Goal: Register for event/course

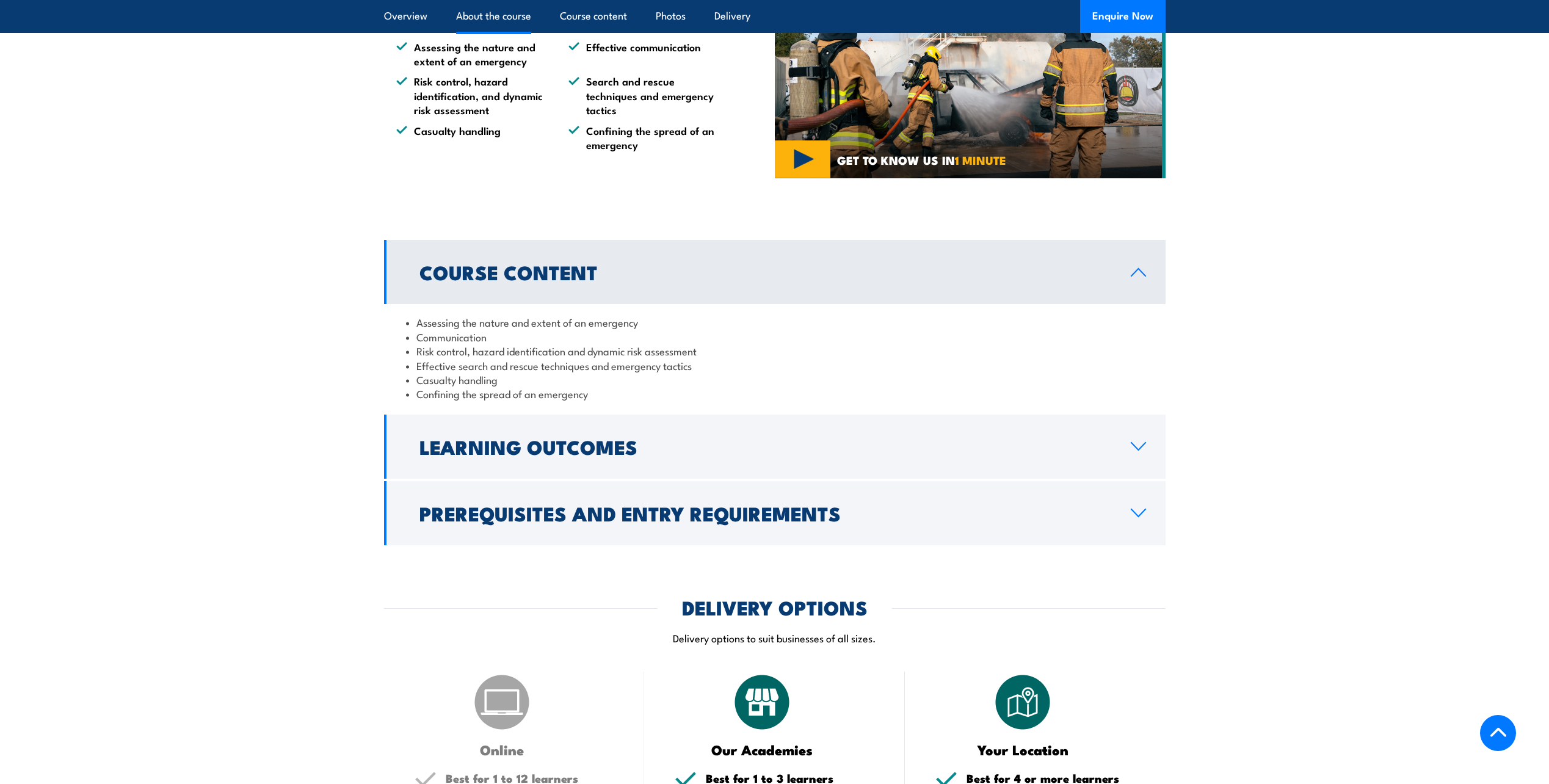
scroll to position [916, 0]
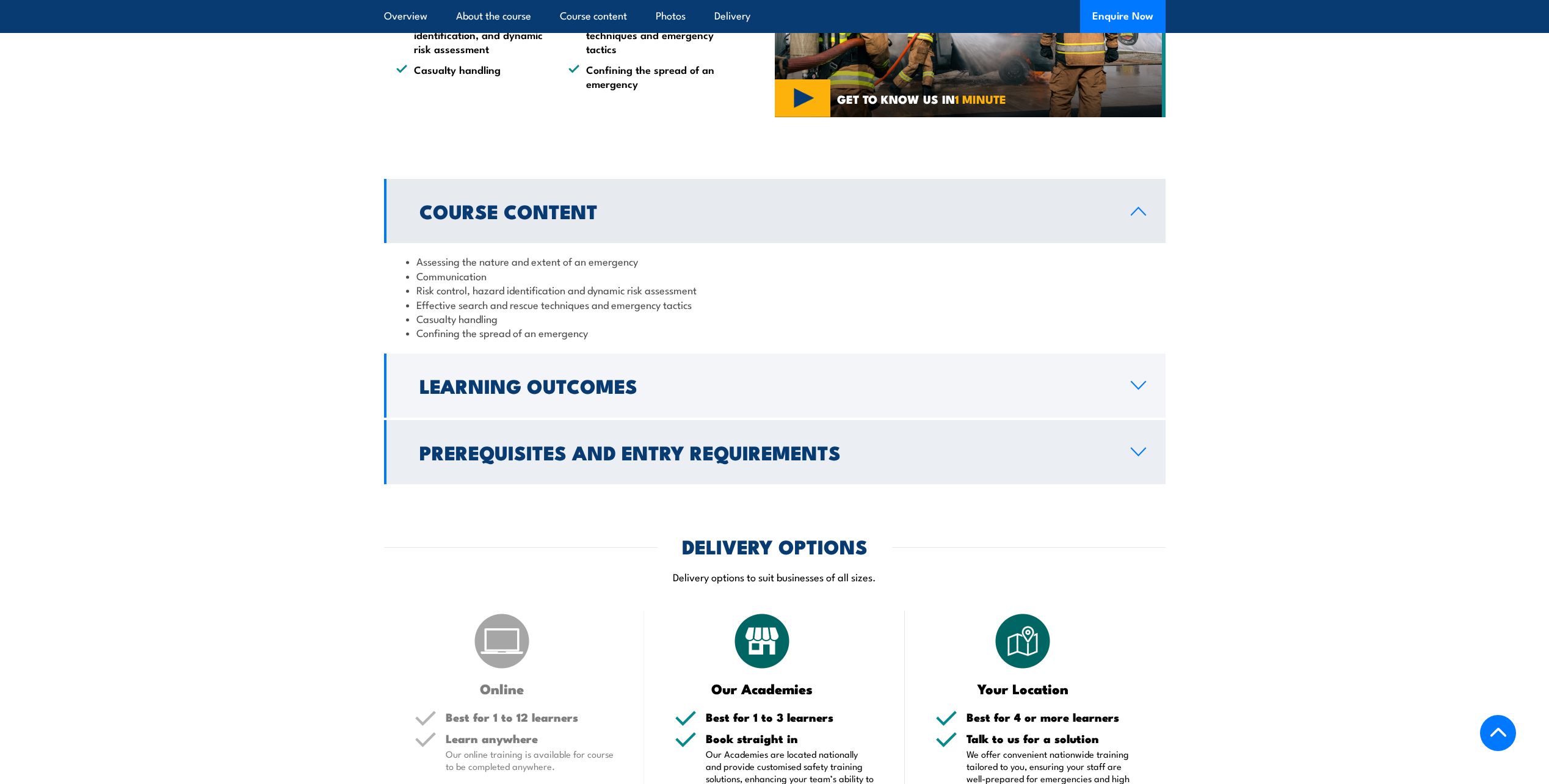
click at [793, 457] on h2 "Prerequisites and Entry Requirements" at bounding box center [766, 452] width 691 height 18
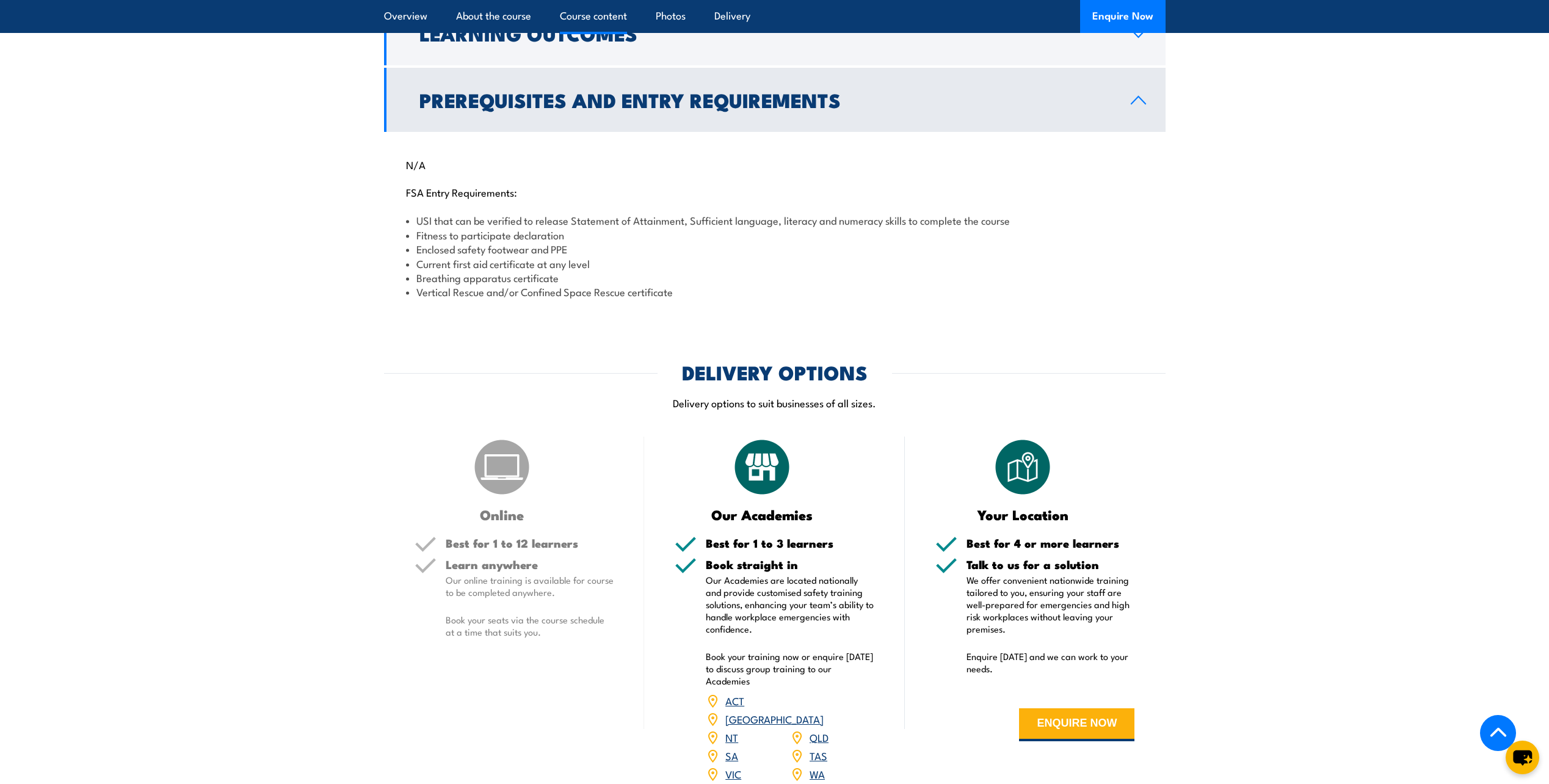
scroll to position [1221, 0]
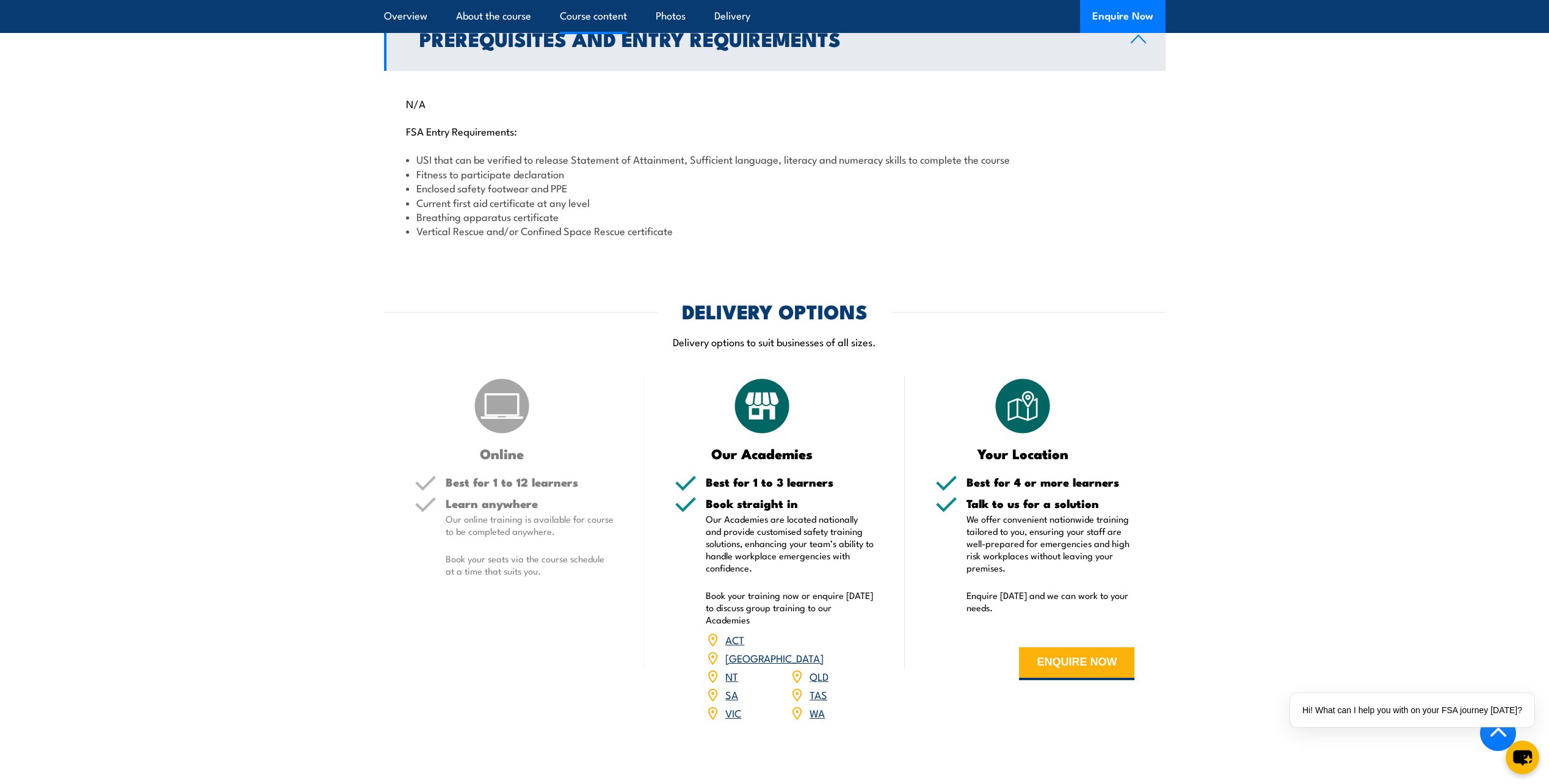
click at [814, 705] on link "WA" at bounding box center [817, 712] width 16 height 15
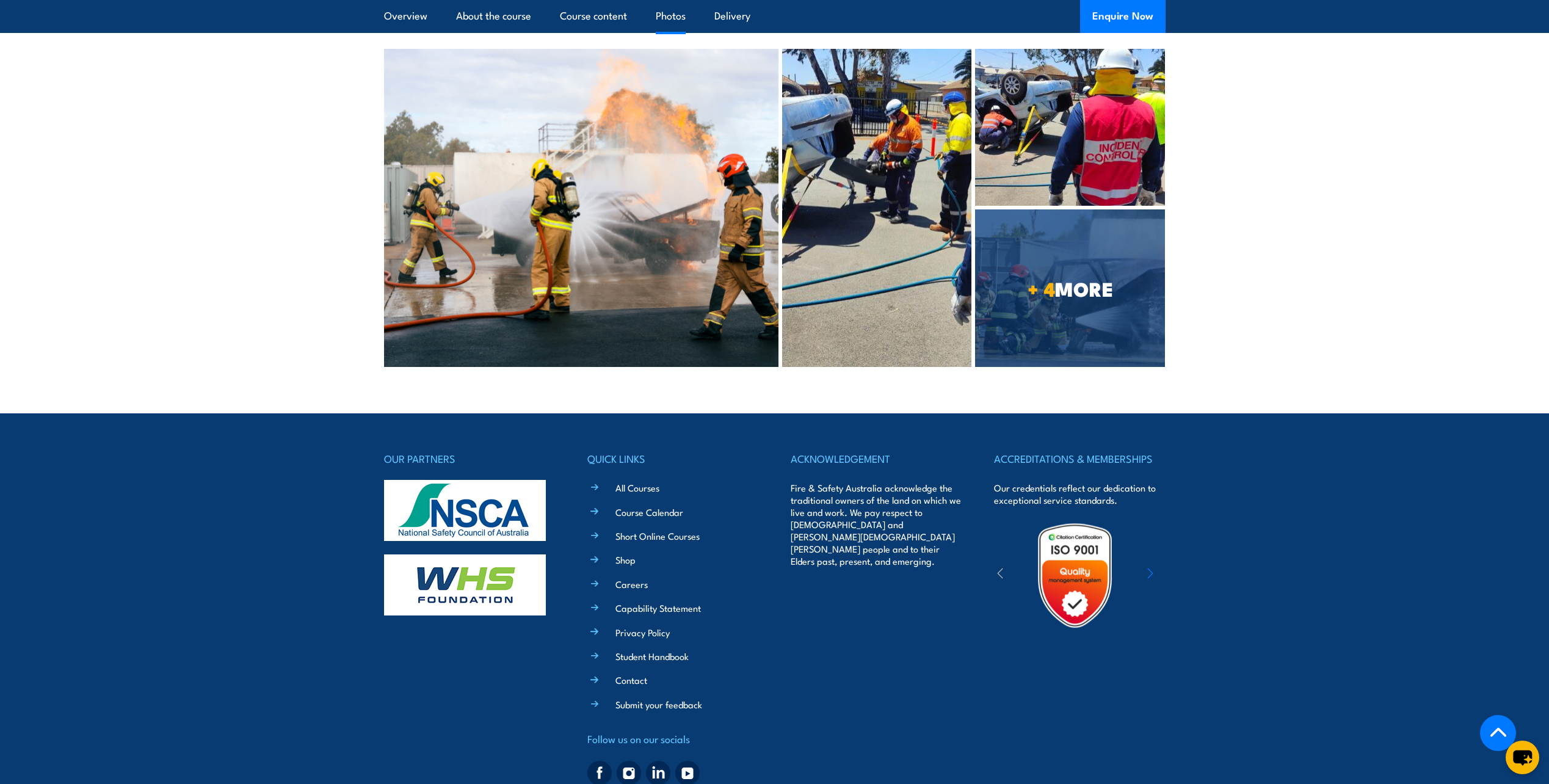
scroll to position [2405, 0]
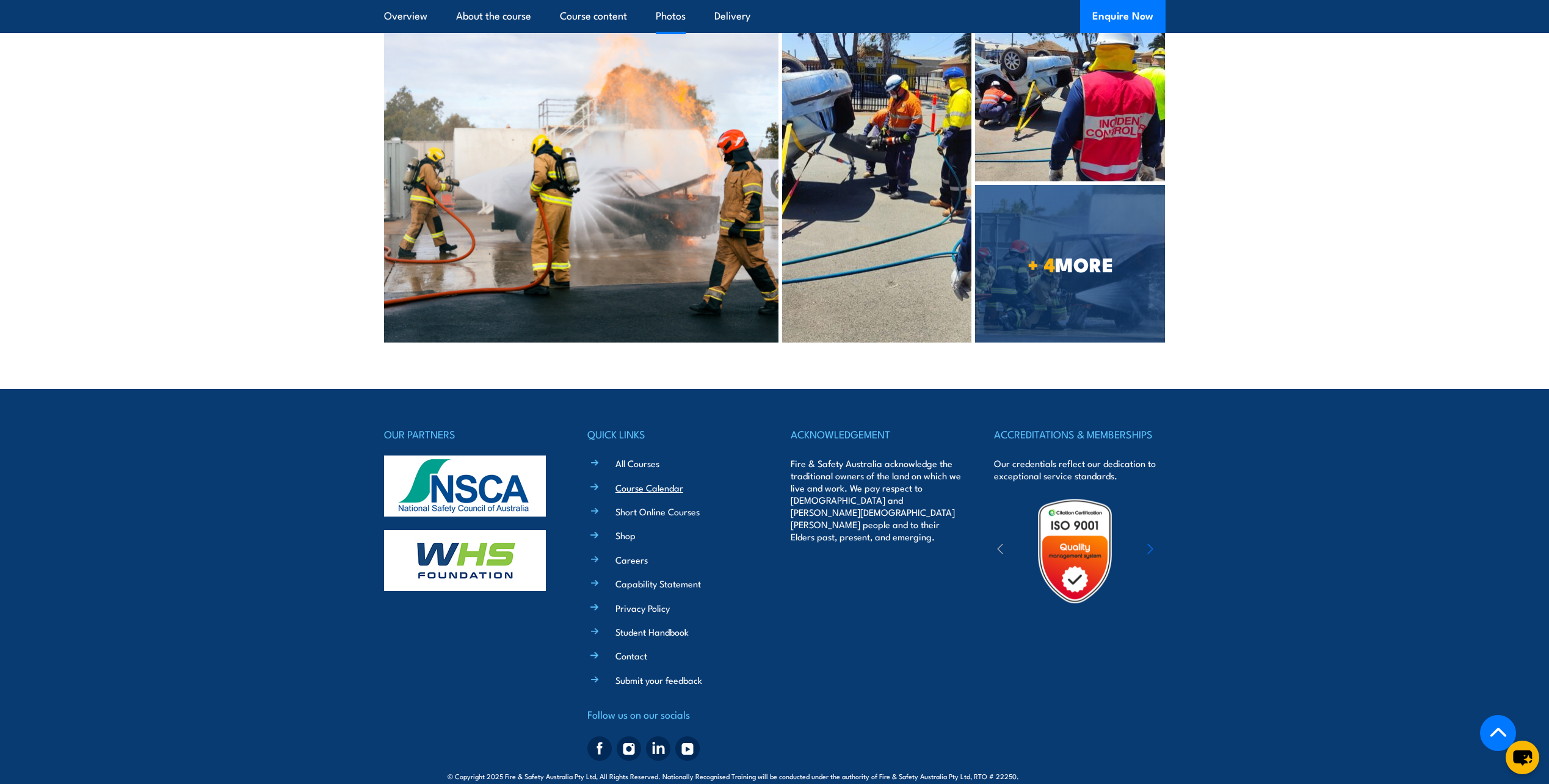
click at [643, 481] on link "Course Calendar" at bounding box center [649, 487] width 67 height 13
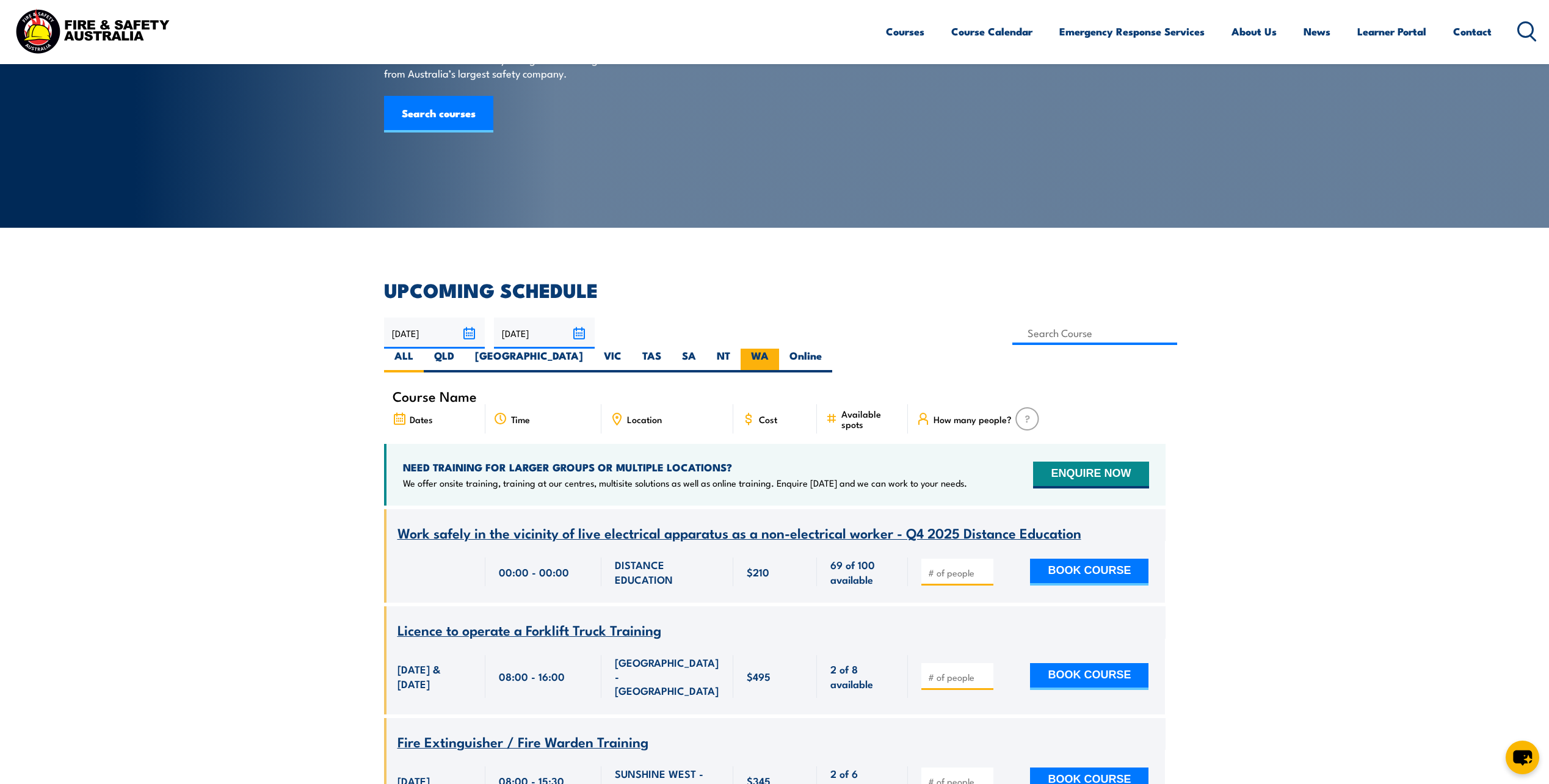
click at [779, 349] on label "WA" at bounding box center [759, 360] width 38 height 23
click at [776, 349] on input "WA" at bounding box center [773, 352] width 8 height 8
radio input "true"
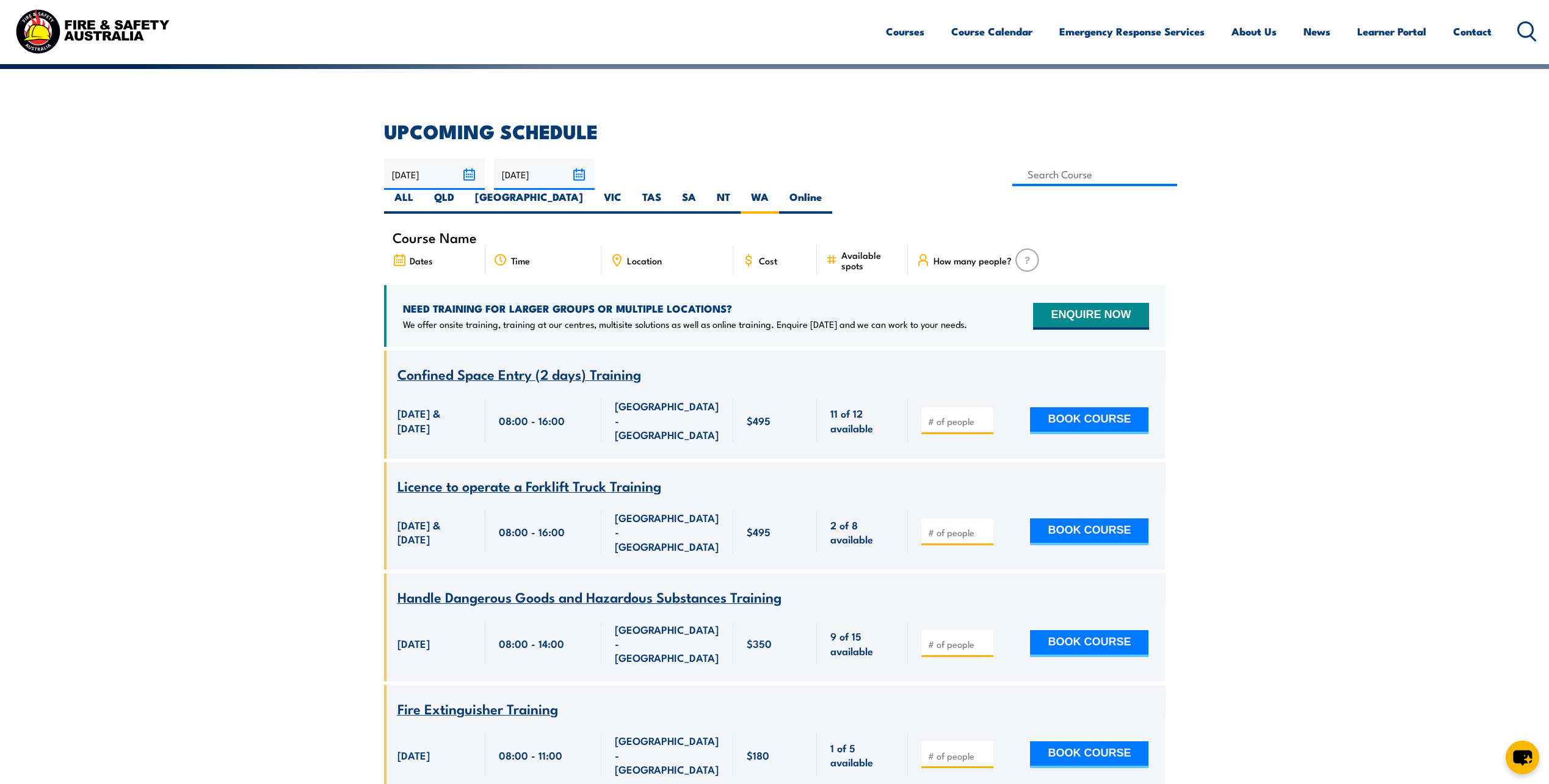
scroll to position [220, 0]
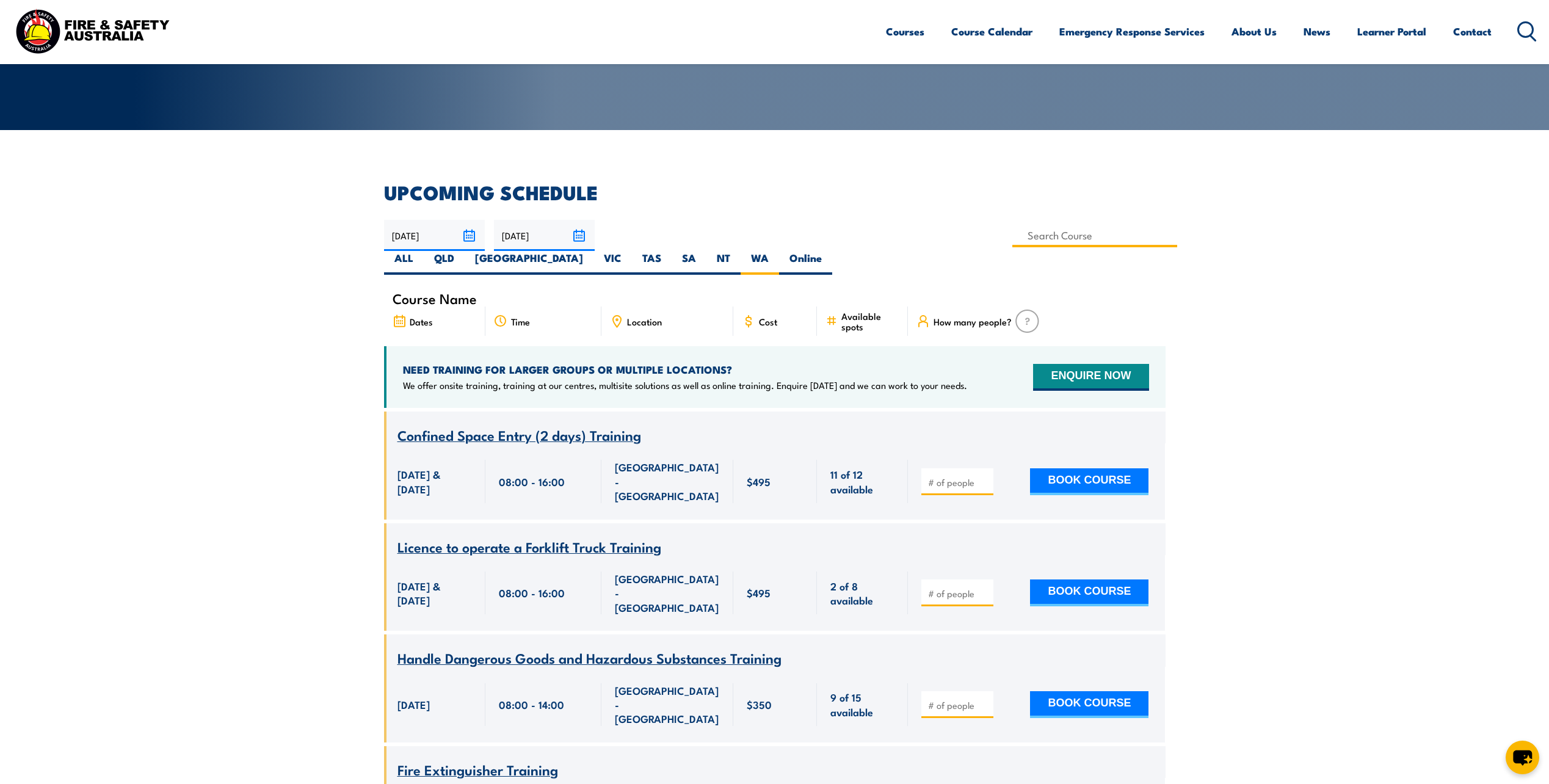
click at [1013, 238] on input at bounding box center [1095, 235] width 165 height 23
type input "Lead Emergency Teams"
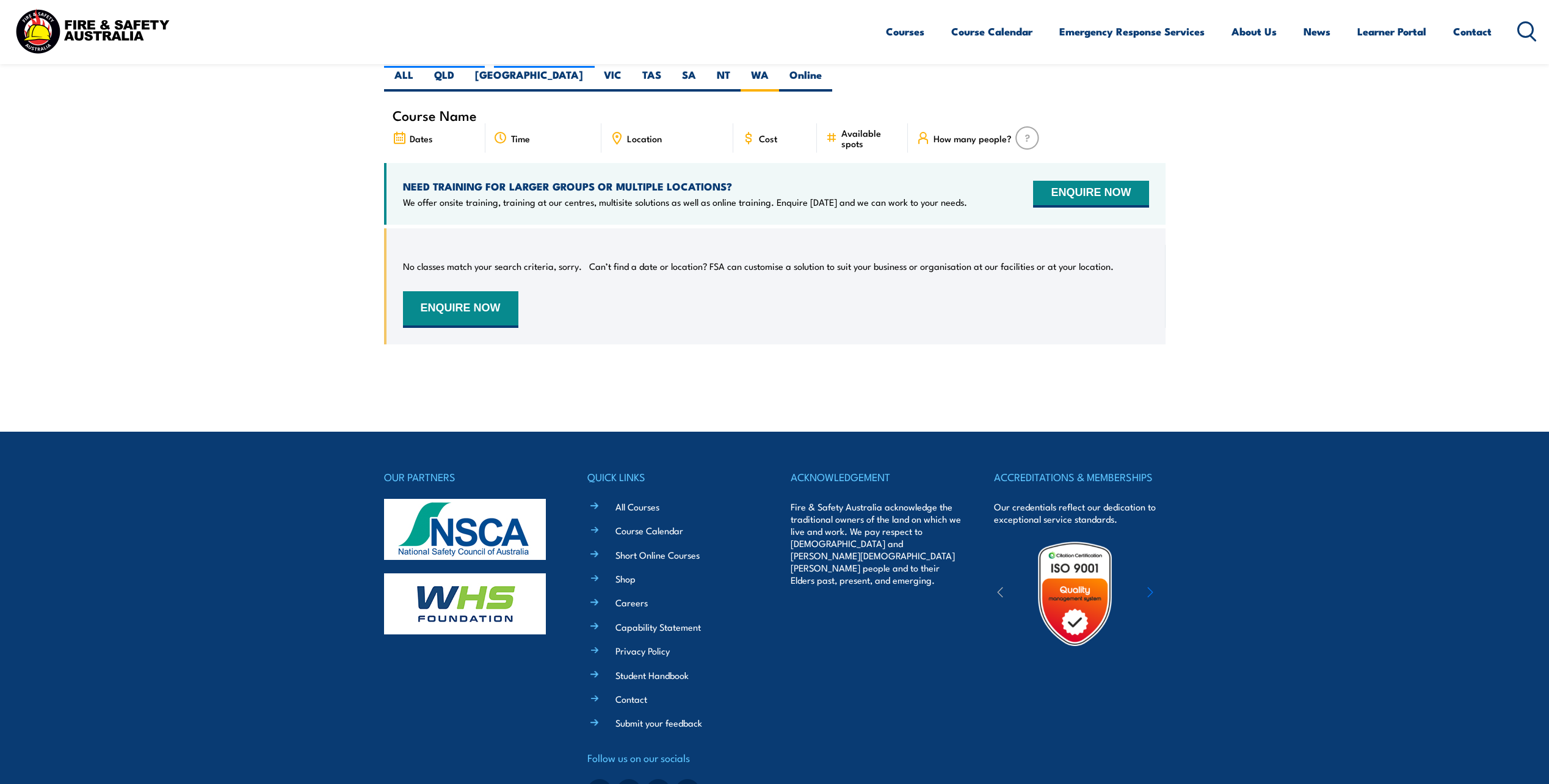
scroll to position [159, 0]
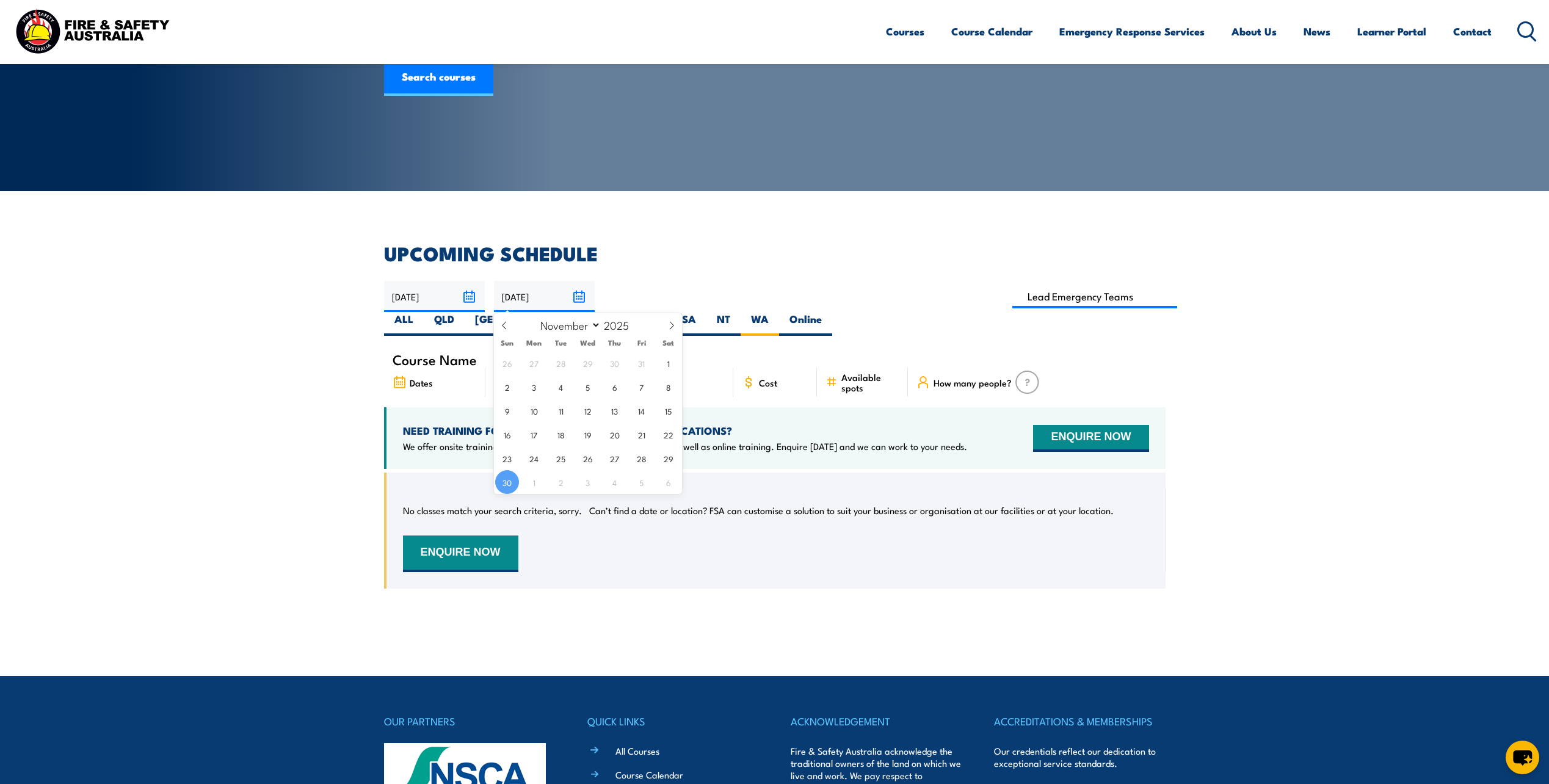
click at [578, 296] on input "[DATE]" at bounding box center [544, 297] width 101 height 31
click at [676, 324] on icon at bounding box center [671, 325] width 9 height 9
select select "11"
click at [676, 324] on icon at bounding box center [671, 325] width 9 height 9
type input "2026"
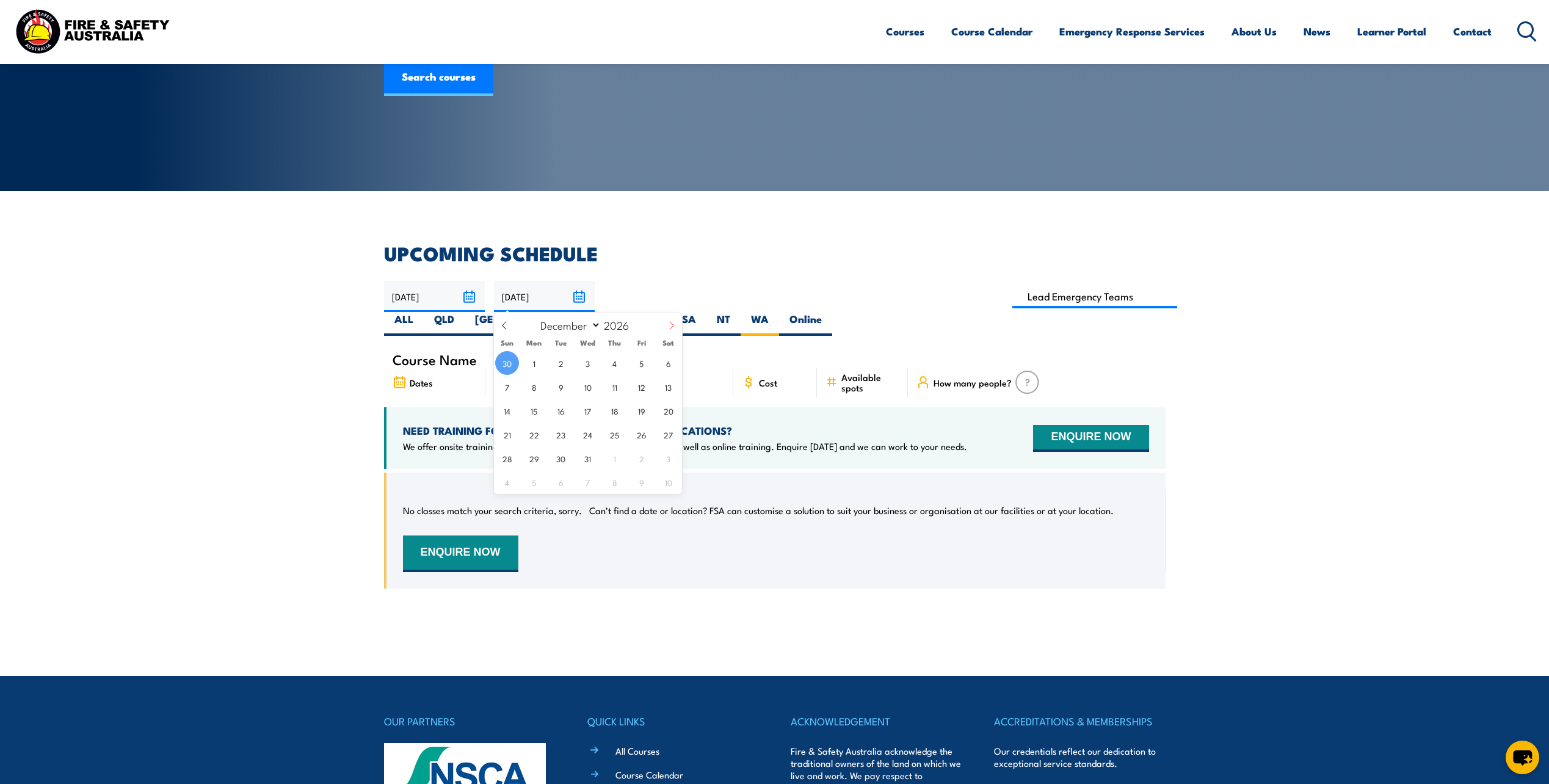
select select "0"
click at [671, 457] on span "31" at bounding box center [668, 458] width 23 height 23
type input "31/01/2026"
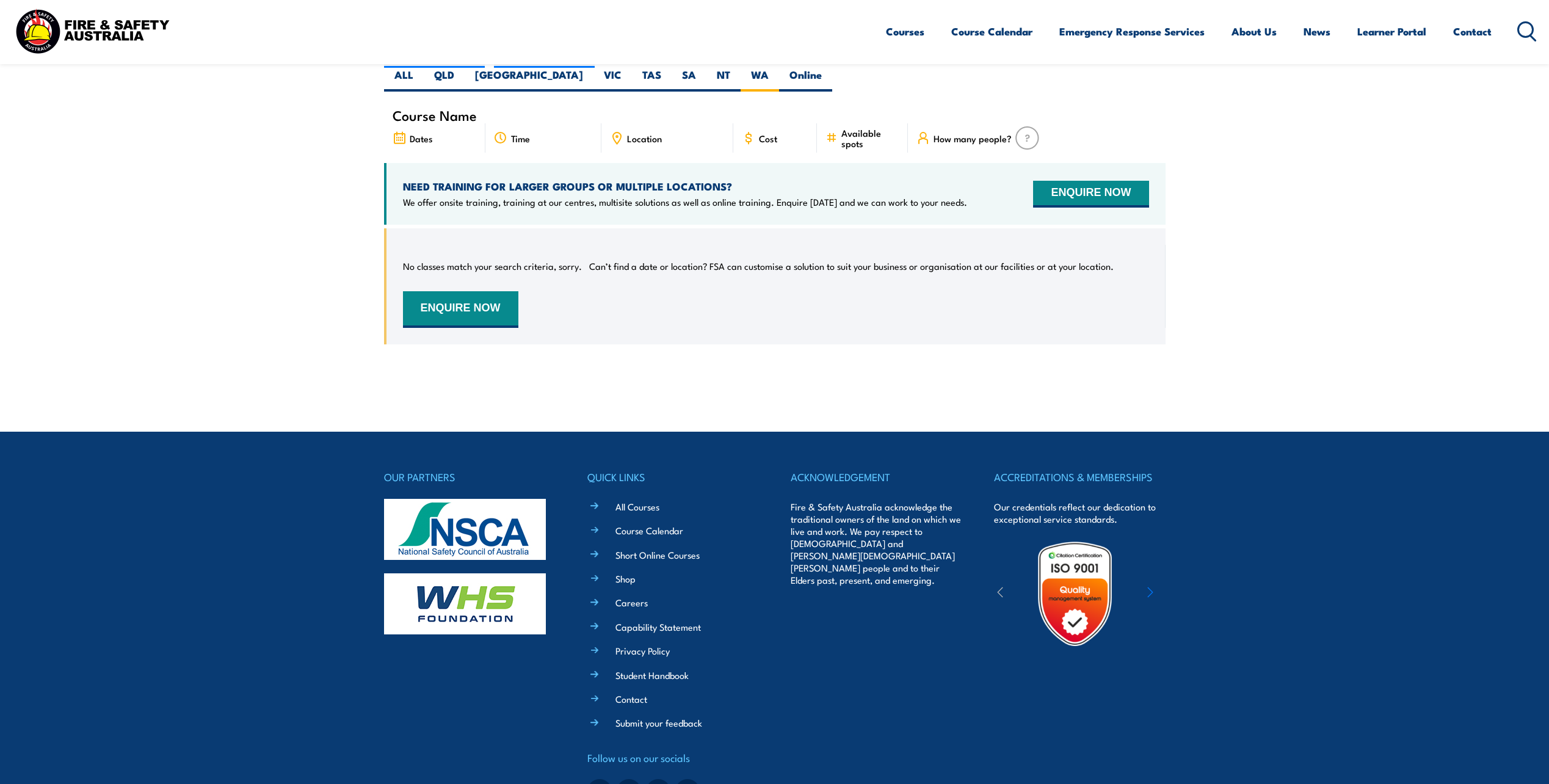
scroll to position [98, 0]
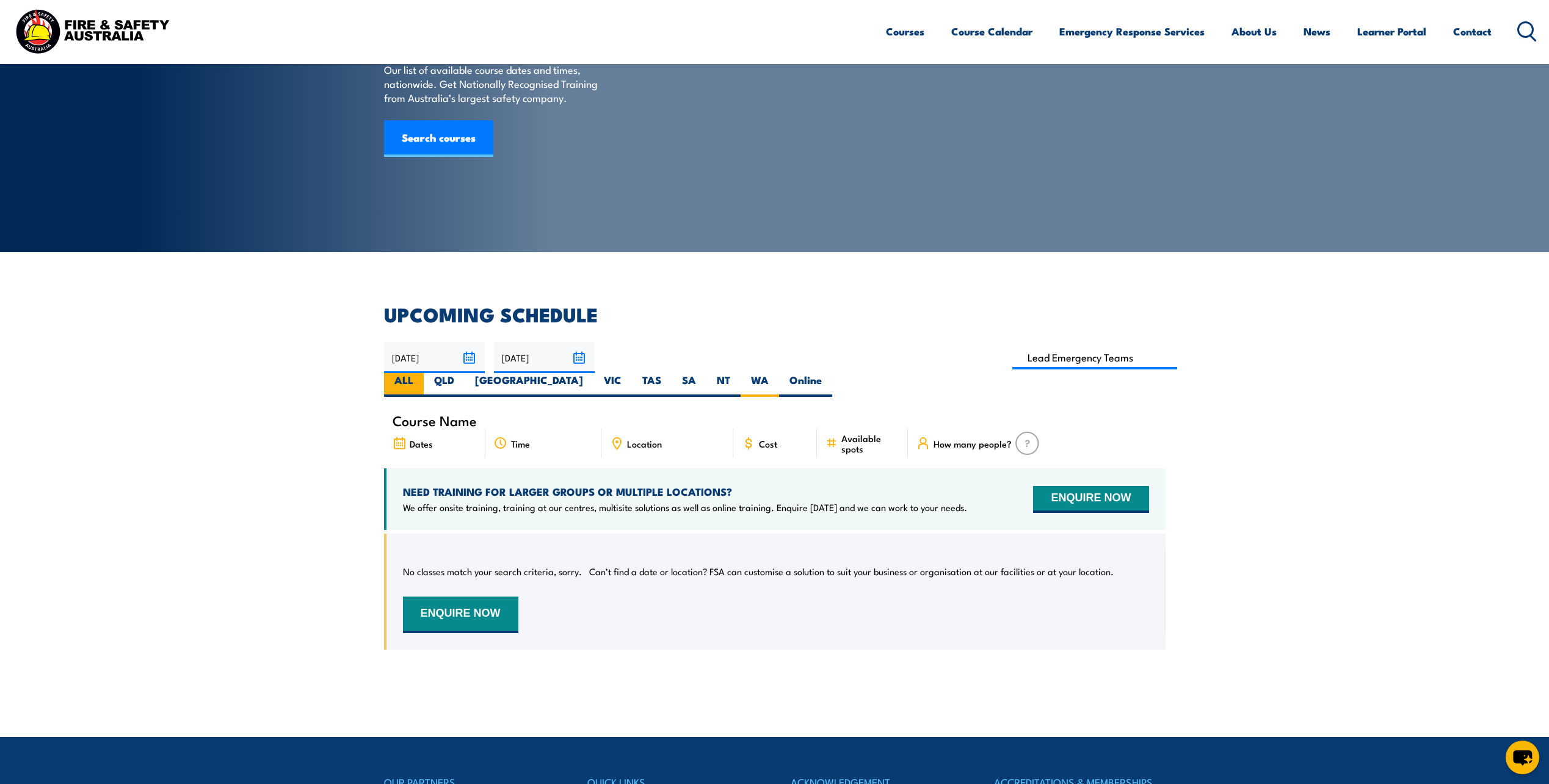
click at [424, 373] on label "ALL" at bounding box center [403, 385] width 40 height 23
click at [421, 373] on input "ALL" at bounding box center [417, 377] width 8 height 8
radio input "true"
